Goal: Feedback & Contribution: Submit feedback/report problem

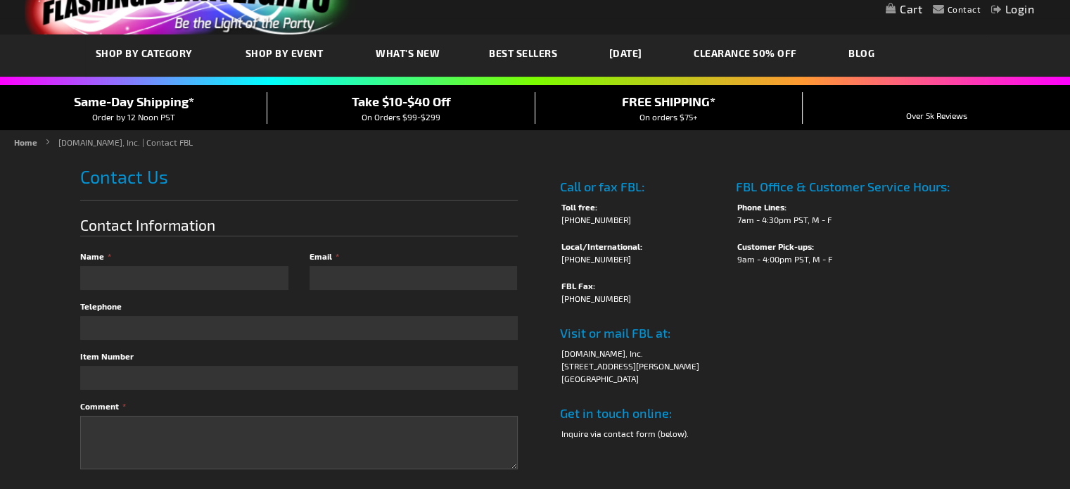
scroll to position [70, 0]
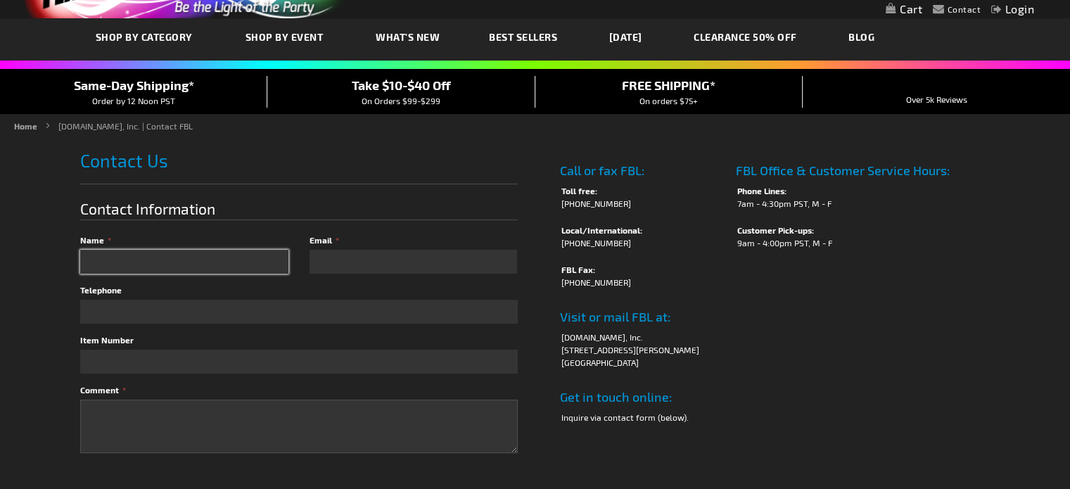
drag, startPoint x: 203, startPoint y: 260, endPoint x: 194, endPoint y: 260, distance: 8.5
click at [203, 260] on input "Name" at bounding box center [184, 262] width 208 height 24
type input "Judith"
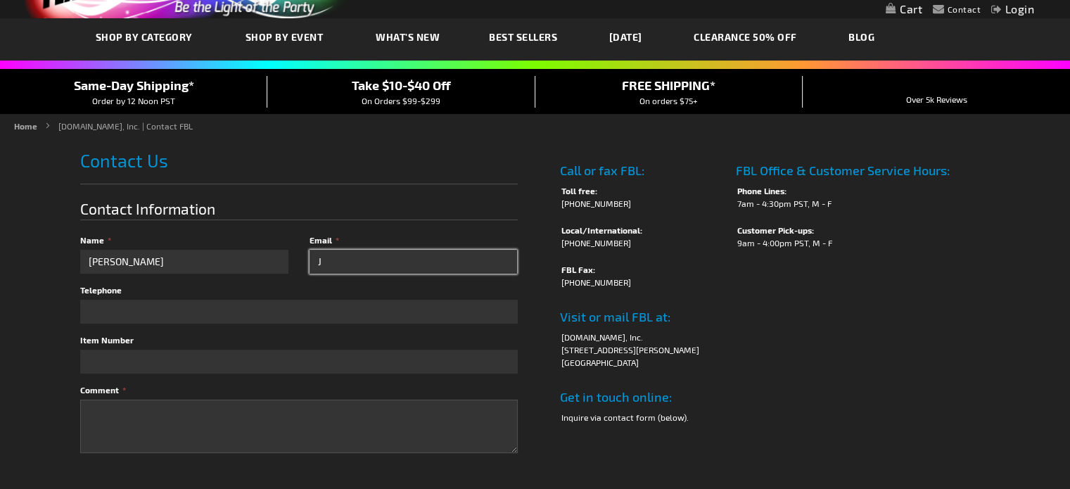
type input "Ju"
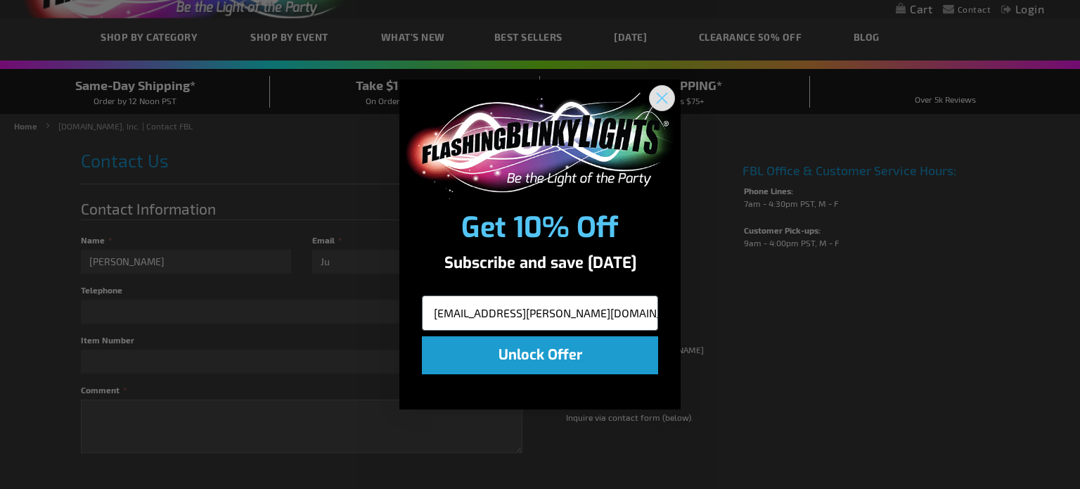
type input "dith.k.poon@gmail.com"
click at [665, 97] on circle "Close dialog" at bounding box center [662, 98] width 23 height 23
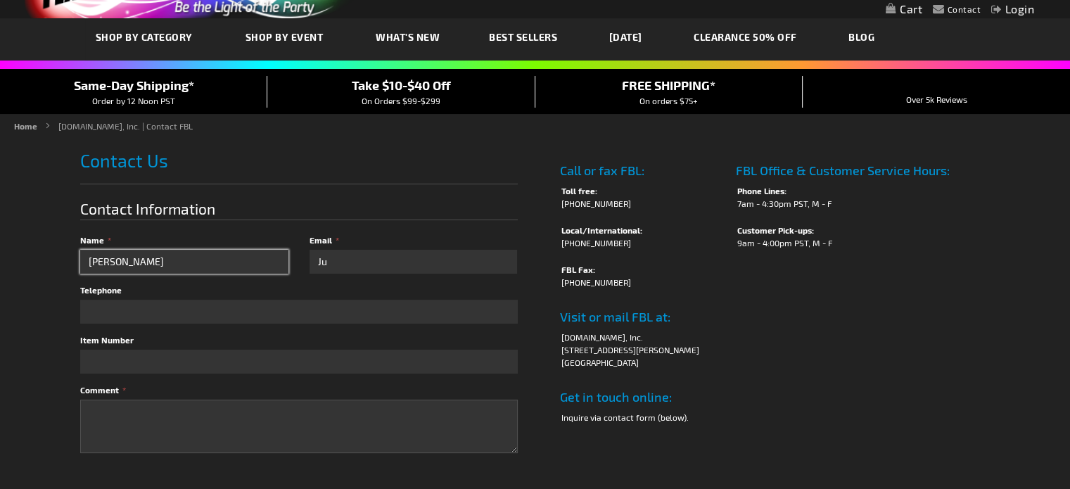
click at [198, 253] on input "Judith" at bounding box center [184, 262] width 208 height 24
type input "Judith Poon"
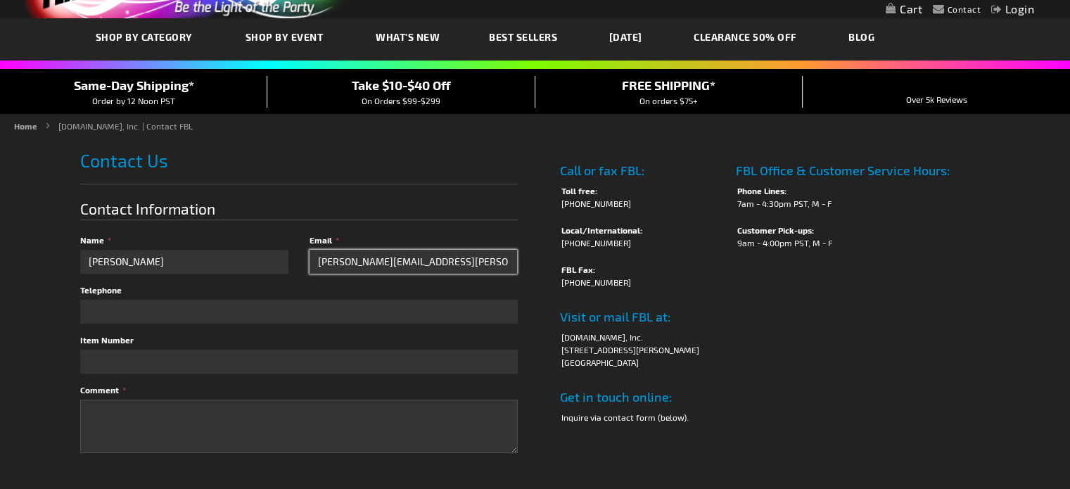
type input "Judith.k.poon@gmail.com"
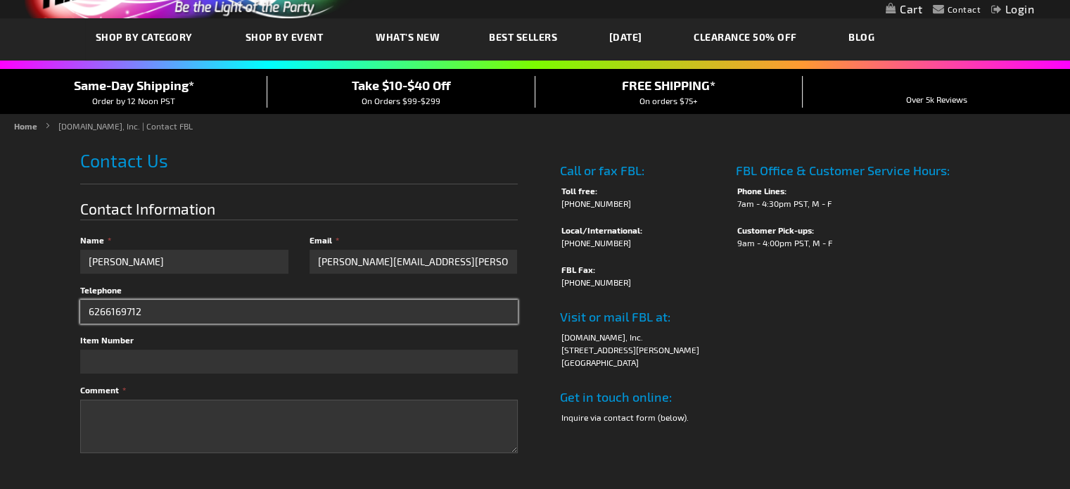
type input "6266169712"
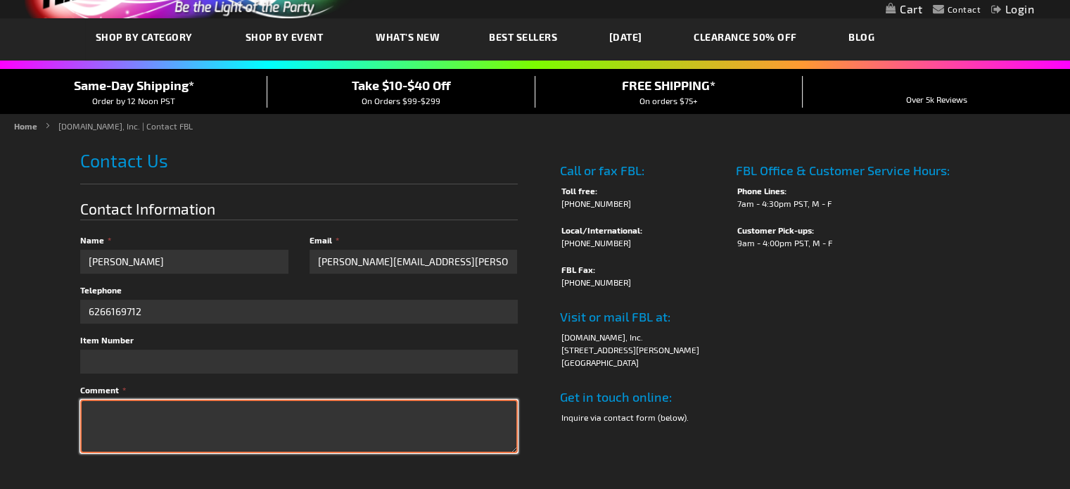
click at [153, 407] on textarea "Comment" at bounding box center [298, 426] width 437 height 53
paste textarea "Hello XXX team, I hope this message finds you well! My name is Judith, and I’m …"
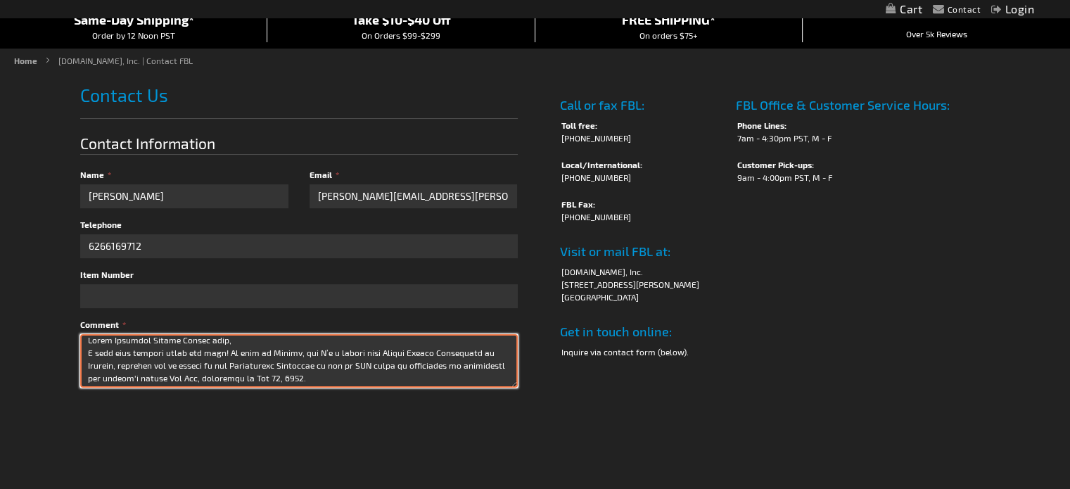
scroll to position [141, 0]
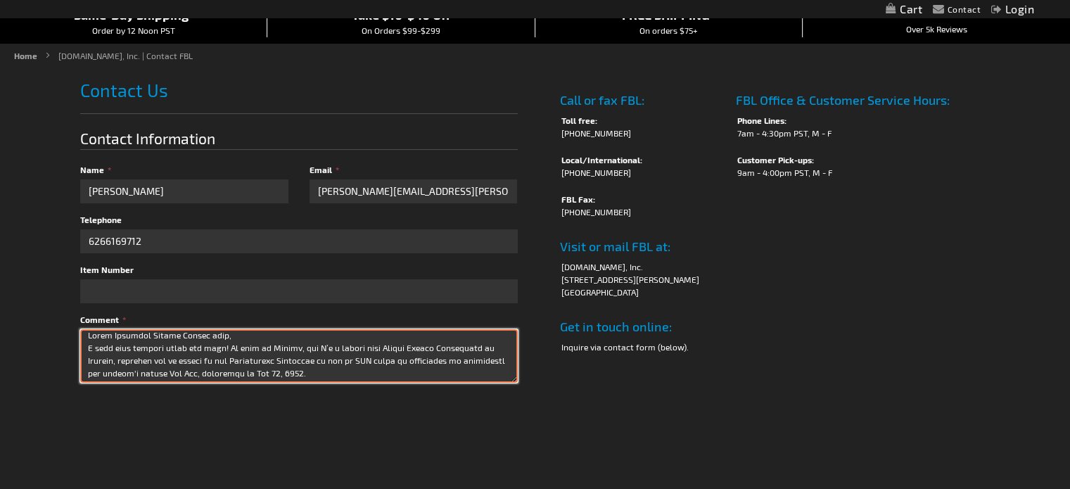
paste textarea "Flashing Blinky Lights"
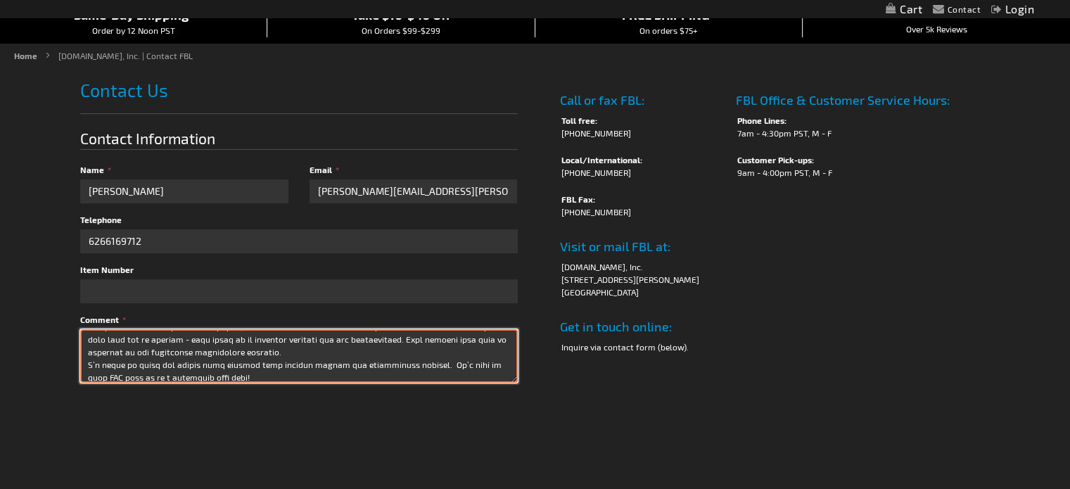
scroll to position [194, 0]
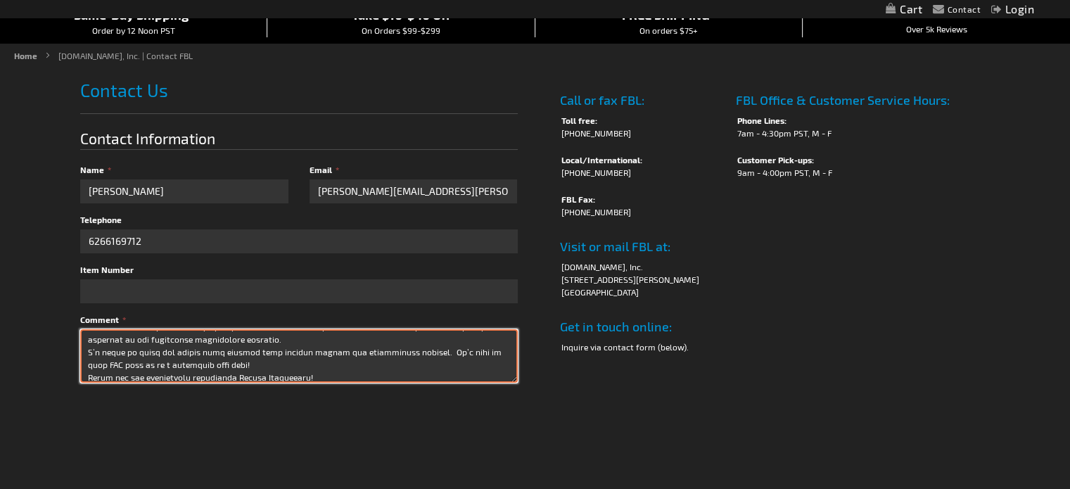
paste textarea "Flashing Blinky Lights"
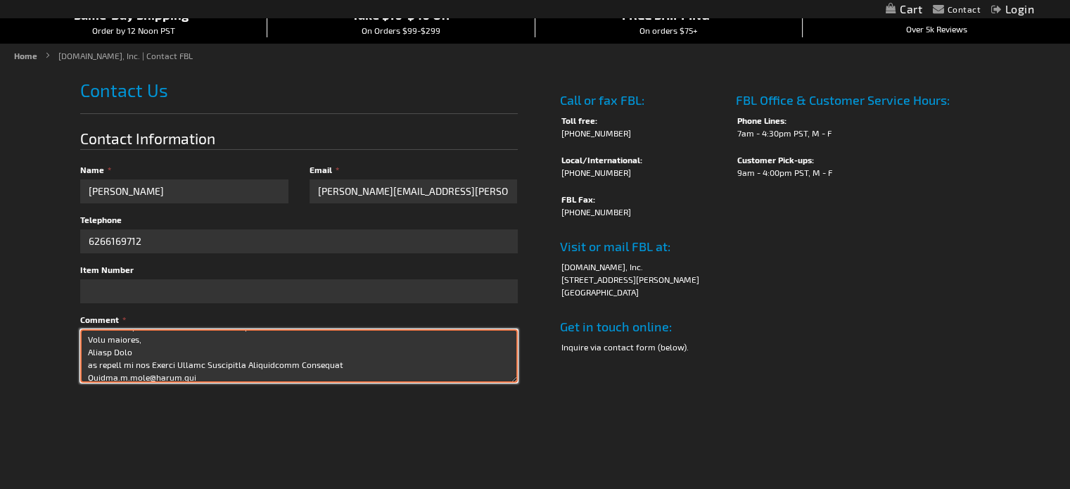
scroll to position [257, 0]
type textarea "Hello Flashing Blinky Lights team, I hope this message finds you well! My name …"
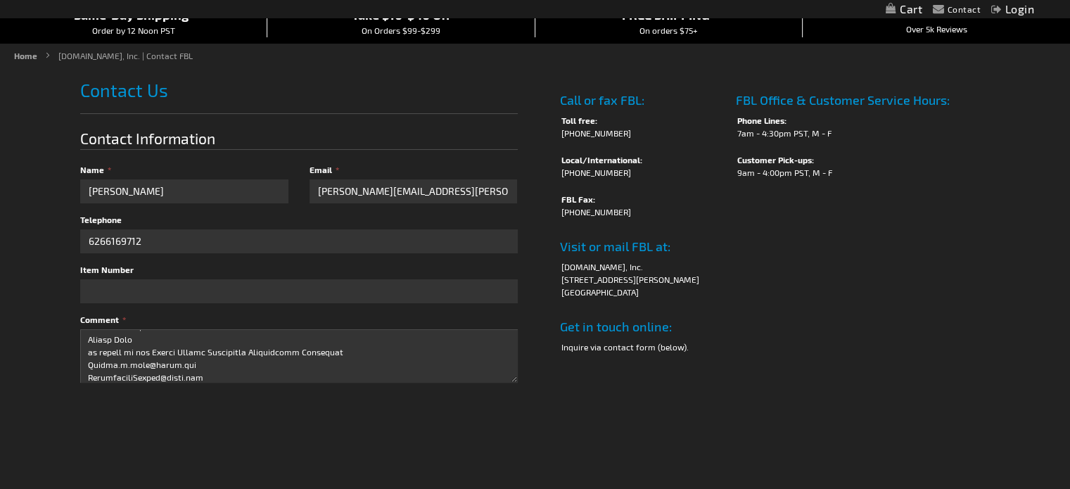
checkbox input "true"
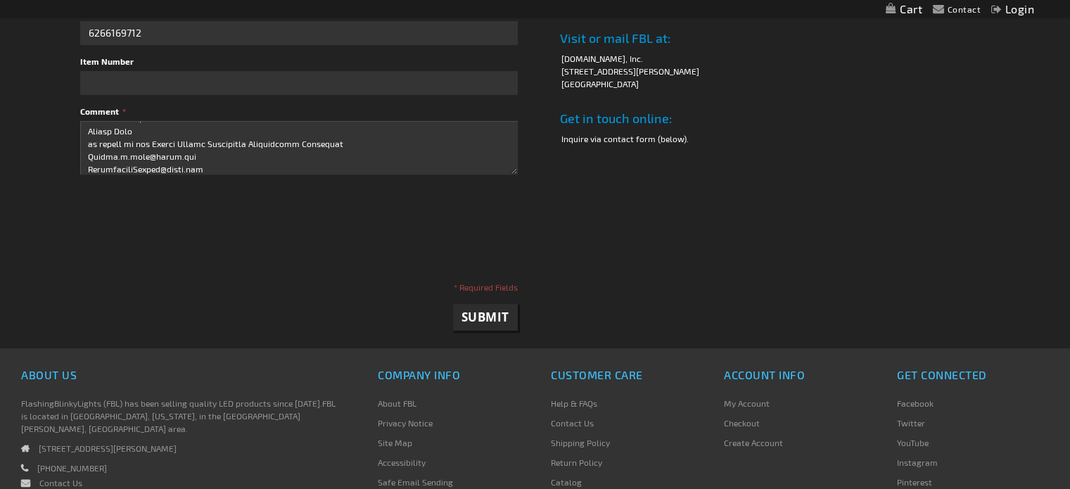
scroll to position [352, 0]
click at [492, 319] on span "Submit" at bounding box center [485, 314] width 48 height 16
